Goal: Task Accomplishment & Management: Manage account settings

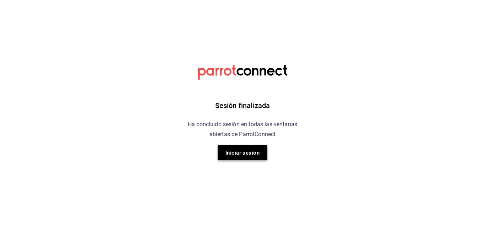
click at [241, 155] on font "Iniciar sesión" at bounding box center [243, 153] width 34 height 6
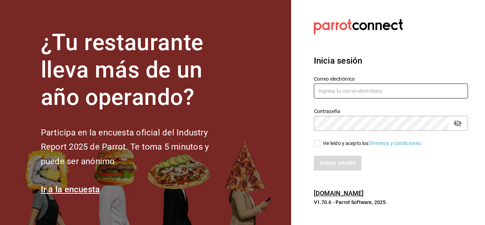
type input "[EMAIL_ADDRESS][DOMAIN_NAME]"
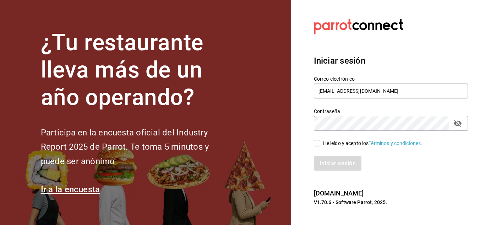
click at [320, 142] on input "He leído y acepto los Términos y condiciones." at bounding box center [317, 143] width 6 height 6
checkbox input "true"
click at [334, 160] on font "Iniciar sesión" at bounding box center [338, 163] width 36 height 7
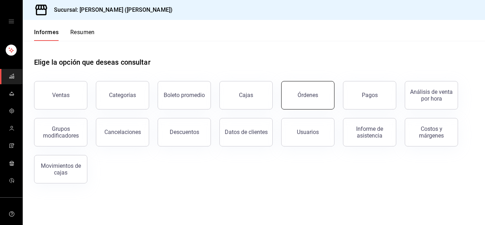
click at [312, 101] on button "Órdenes" at bounding box center [307, 95] width 53 height 28
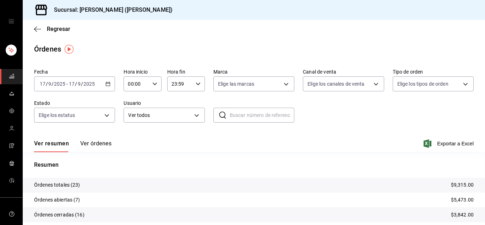
click at [103, 141] on font "Ver órdenes" at bounding box center [95, 143] width 31 height 7
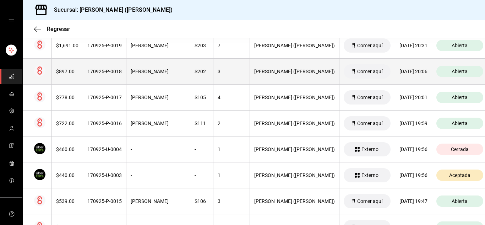
scroll to position [107, 0]
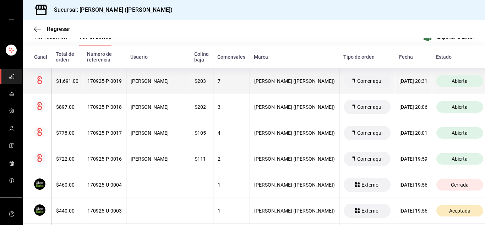
click at [157, 79] on font "Jessica Judith Rosas Aranda" at bounding box center [150, 81] width 38 height 6
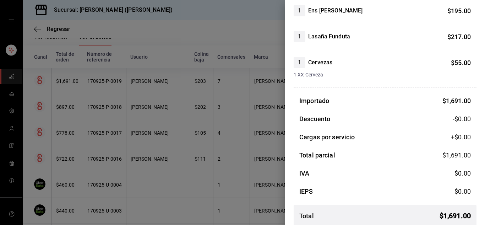
scroll to position [315, 0]
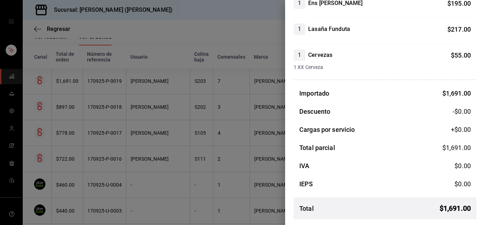
click at [210, 14] on div at bounding box center [242, 112] width 485 height 225
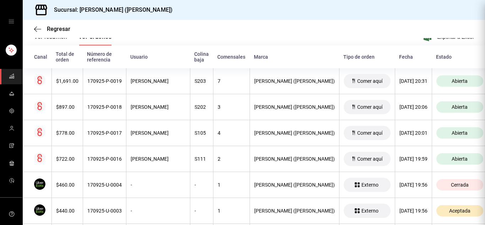
scroll to position [0, 0]
